Goal: Task Accomplishment & Management: Manage account settings

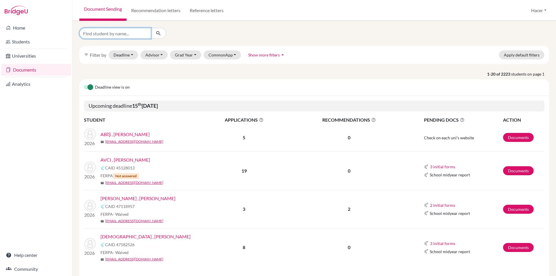
click at [119, 32] on input "Find student by name..." at bounding box center [115, 33] width 72 height 11
type input "deren"
click button "submit" at bounding box center [158, 33] width 15 height 11
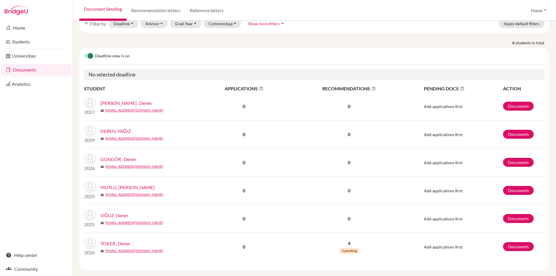
scroll to position [39, 0]
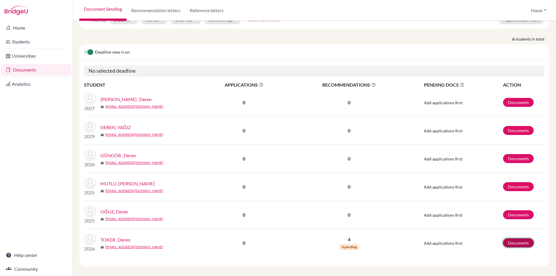
click at [509, 238] on link "Documents" at bounding box center [518, 242] width 31 height 9
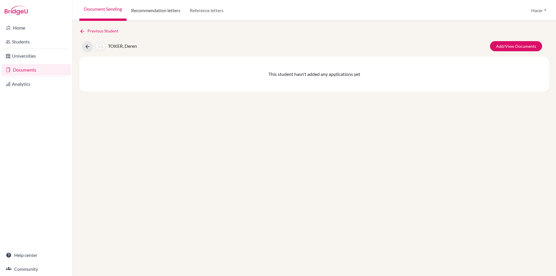
click at [165, 11] on link "Recommendation letters" at bounding box center [155, 10] width 58 height 21
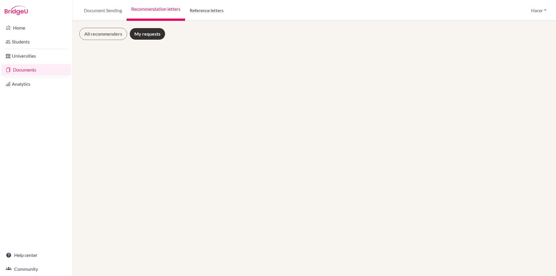
click at [201, 8] on link "Reference letters" at bounding box center [206, 10] width 43 height 21
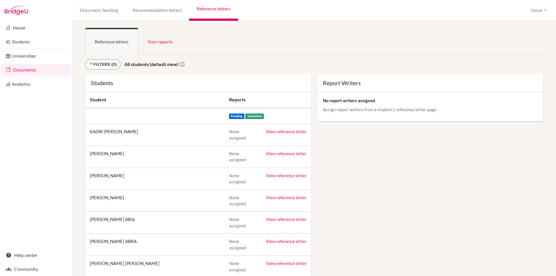
click at [34, 71] on link "Documents" at bounding box center [36, 70] width 70 height 12
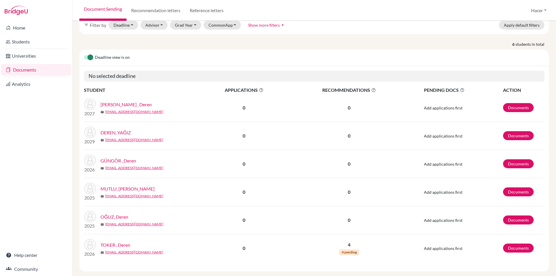
scroll to position [39, 0]
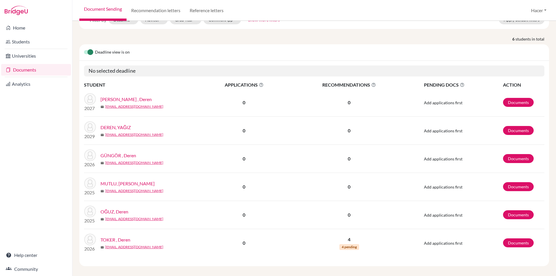
click at [125, 236] on link "TOKER , Deren" at bounding box center [115, 239] width 30 height 7
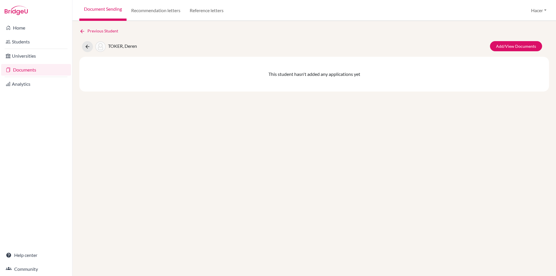
click at [16, 67] on link "Documents" at bounding box center [36, 70] width 70 height 12
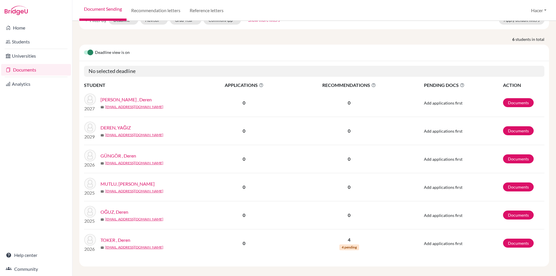
scroll to position [39, 0]
click at [123, 236] on link "TOKER , Deren" at bounding box center [115, 239] width 30 height 7
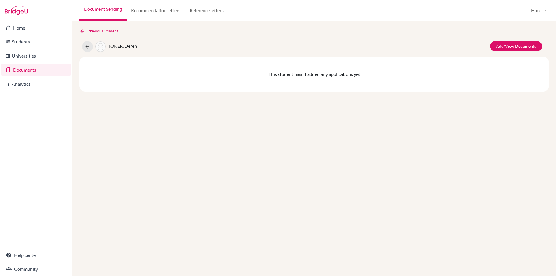
click at [22, 68] on link "Documents" at bounding box center [36, 70] width 70 height 12
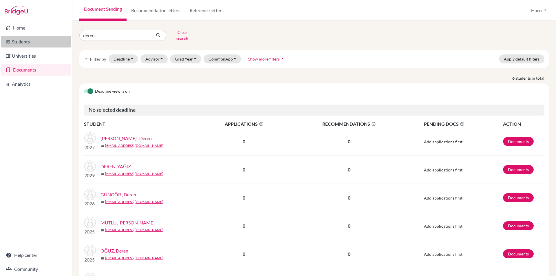
click at [18, 40] on link "Students" at bounding box center [36, 42] width 70 height 12
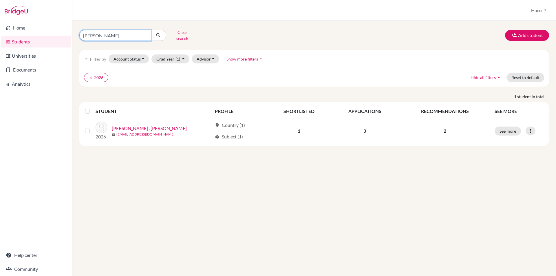
drag, startPoint x: 97, startPoint y: 34, endPoint x: 84, endPoint y: 33, distance: 13.6
click at [84, 33] on input "[PERSON_NAME]" at bounding box center [115, 35] width 72 height 11
type input "deren"
click button "submit" at bounding box center [158, 35] width 15 height 11
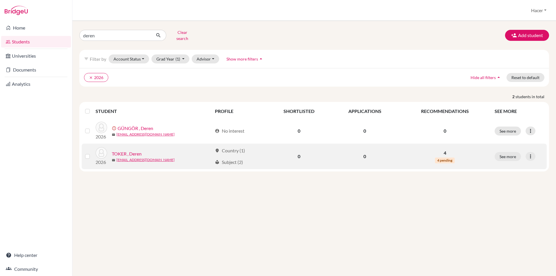
click at [127, 150] on link "TOKER , Deren" at bounding box center [127, 153] width 30 height 7
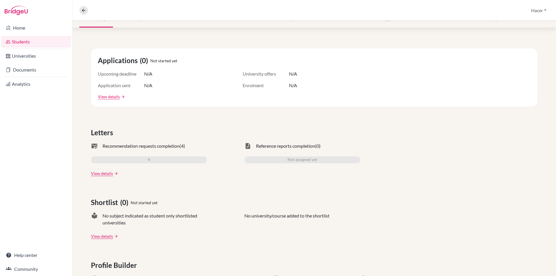
scroll to position [87, 0]
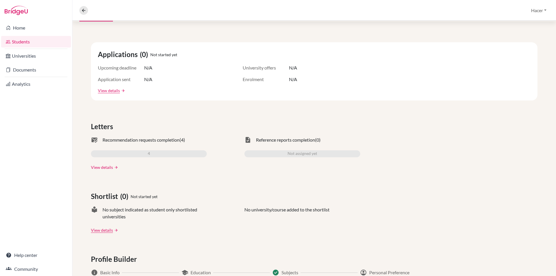
click at [100, 166] on link "View details" at bounding box center [102, 167] width 22 height 6
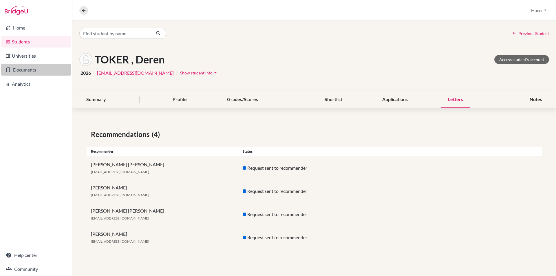
click at [22, 66] on link "Documents" at bounding box center [36, 70] width 70 height 12
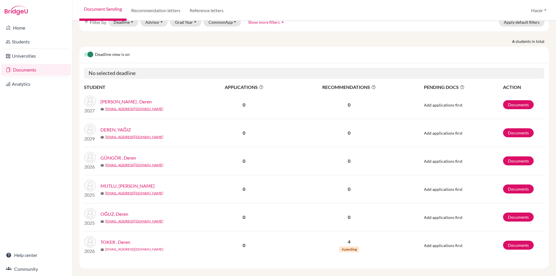
scroll to position [39, 0]
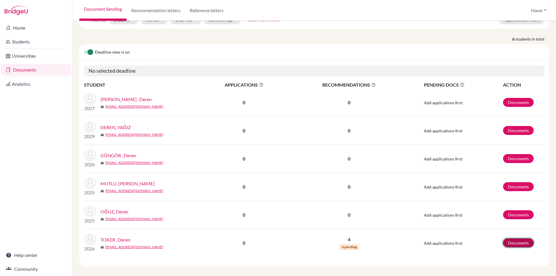
click at [513, 241] on link "Documents" at bounding box center [518, 242] width 31 height 9
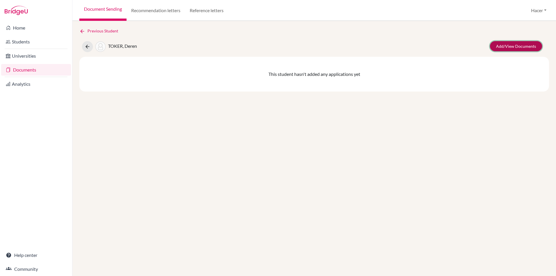
click at [524, 44] on link "Add/View Documents" at bounding box center [516, 46] width 52 height 10
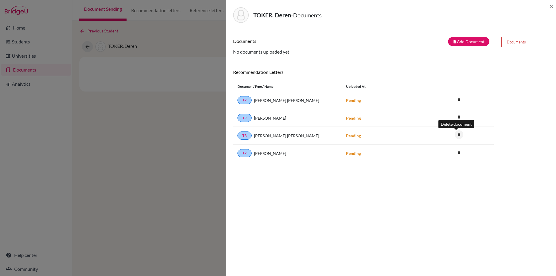
click at [457, 135] on icon "delete" at bounding box center [458, 134] width 9 height 9
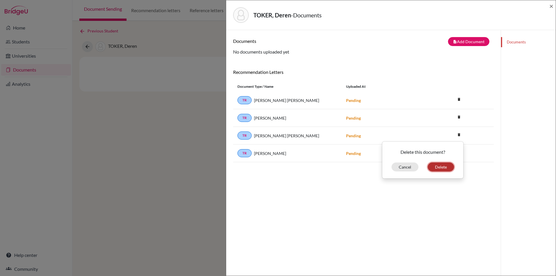
click at [437, 164] on button "Delete" at bounding box center [440, 166] width 26 height 9
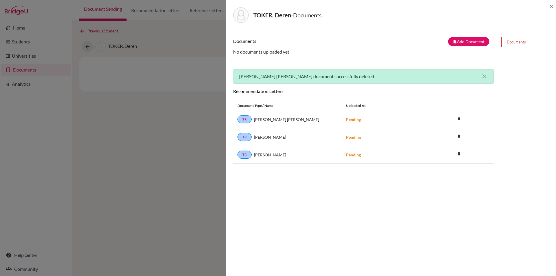
click at [419, 185] on div "Documents note_add Add Document Document type Change explanation for Common App…" at bounding box center [363, 168] width 260 height 262
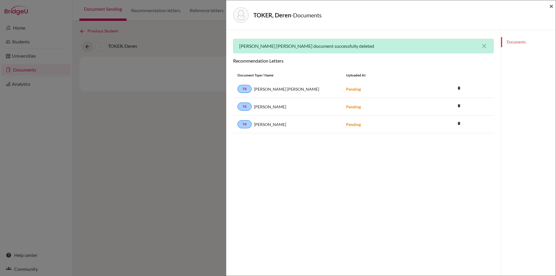
click at [551, 8] on span "×" at bounding box center [551, 6] width 4 height 8
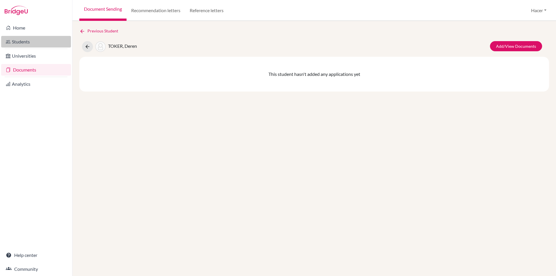
click at [16, 39] on link "Students" at bounding box center [36, 42] width 70 height 12
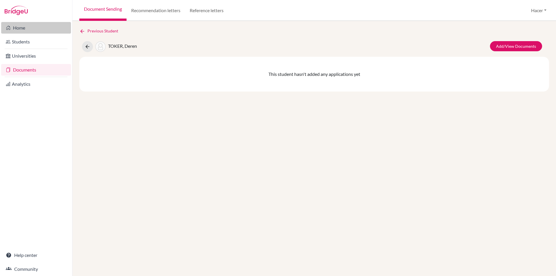
click at [7, 28] on icon at bounding box center [8, 27] width 5 height 7
